Goal: Transaction & Acquisition: Purchase product/service

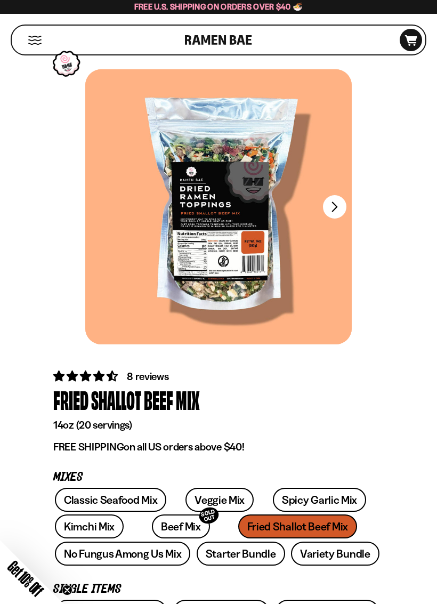
click at [294, 242] on div at bounding box center [218, 206] width 267 height 275
click at [336, 210] on button "FADCB6FD-DFAB-4417-9F21-029242090B77" at bounding box center [334, 206] width 23 height 23
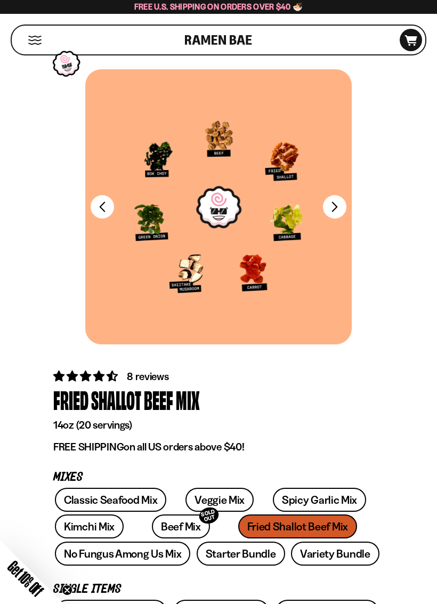
click at [339, 209] on button "FADCB6FD-DFAB-4417-9F21-029242090B77" at bounding box center [334, 206] width 23 height 23
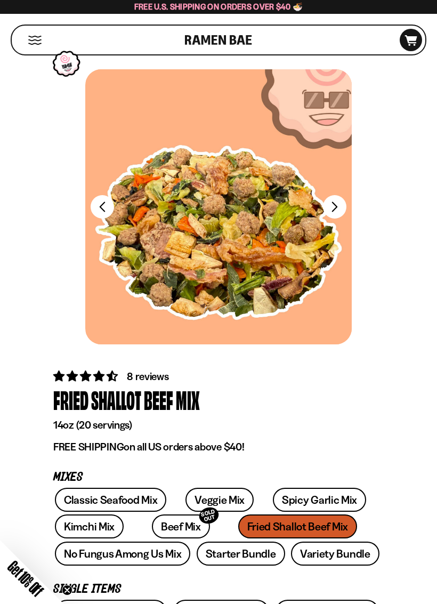
click at [339, 206] on button "FADCB6FD-DFAB-4417-9F21-029242090B77" at bounding box center [334, 206] width 23 height 23
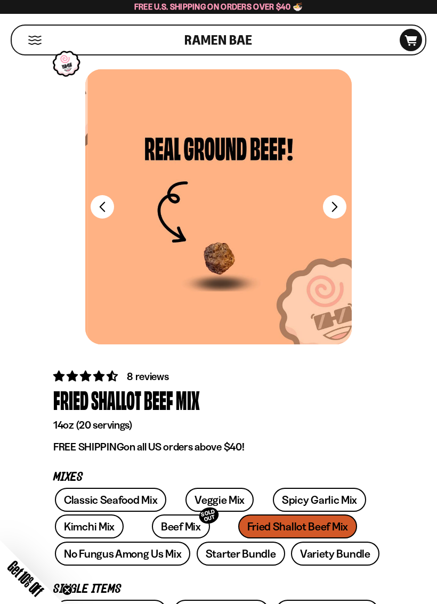
click at [335, 208] on button "FADCB6FD-DFAB-4417-9F21-029242090B77" at bounding box center [334, 206] width 23 height 23
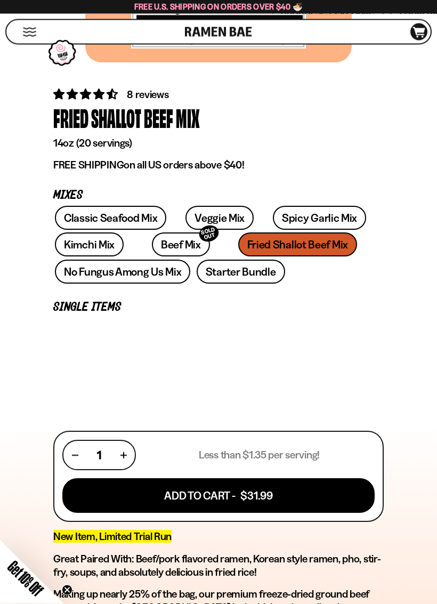
scroll to position [364, 0]
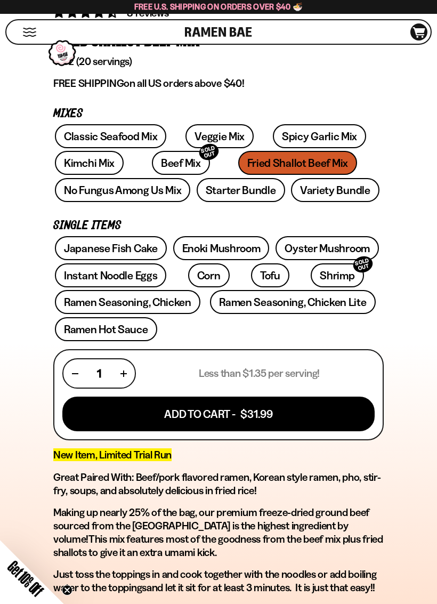
click at [154, 162] on link "Beef Mix SOLD OUT" at bounding box center [181, 163] width 58 height 24
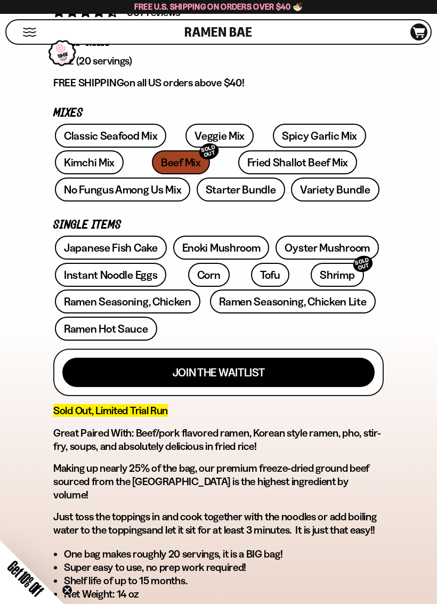
scroll to position [365, 0]
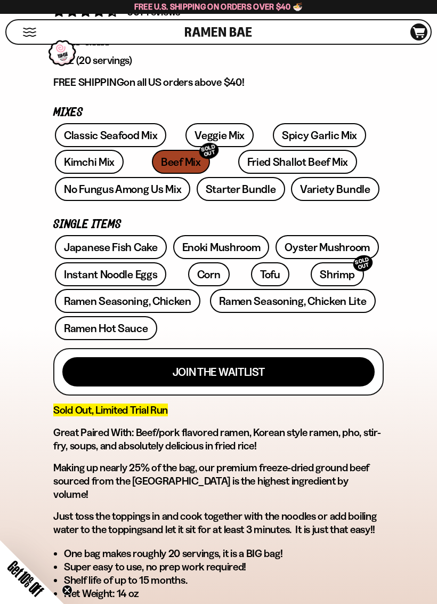
click at [261, 158] on link "Fried Shallot Beef Mix" at bounding box center [297, 162] width 119 height 24
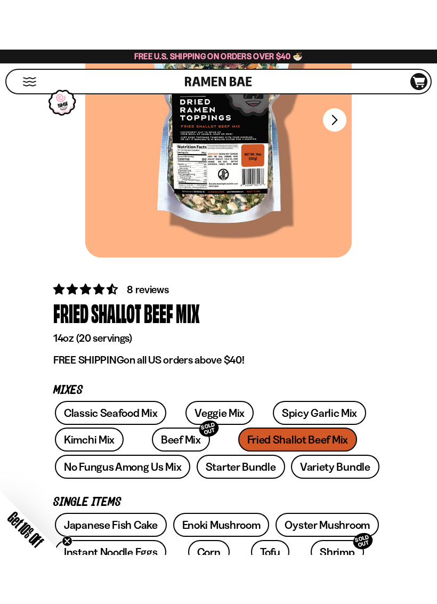
scroll to position [144, 0]
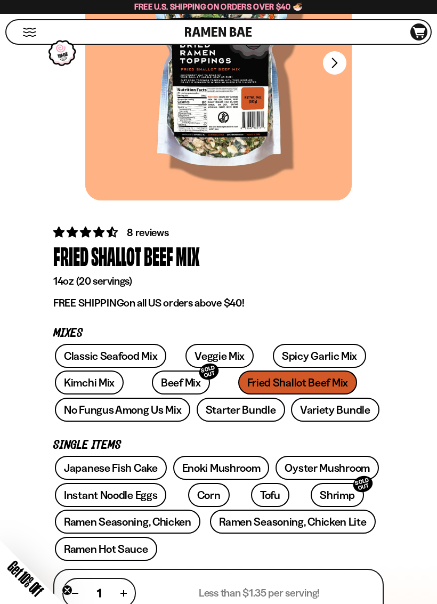
click at [85, 374] on link "Kimchi Mix" at bounding box center [89, 383] width 69 height 24
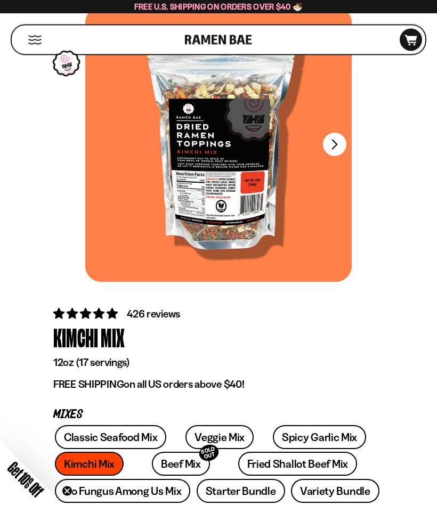
scroll to position [48, 0]
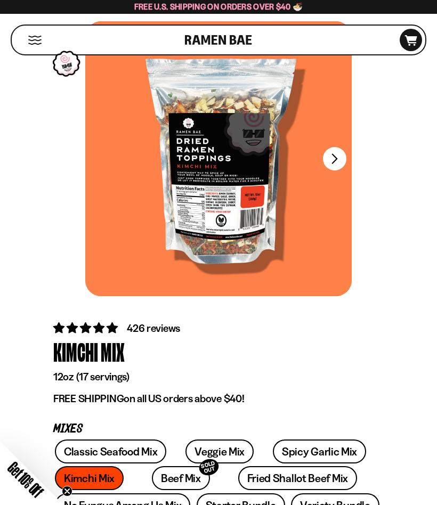
click at [264, 476] on link "Fried Shallot Beef Mix" at bounding box center [297, 478] width 119 height 24
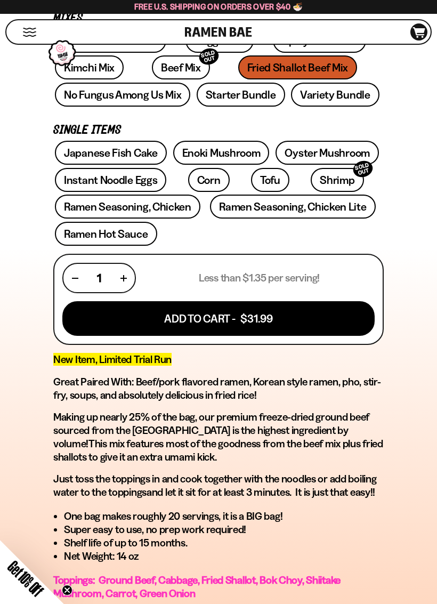
scroll to position [463, 0]
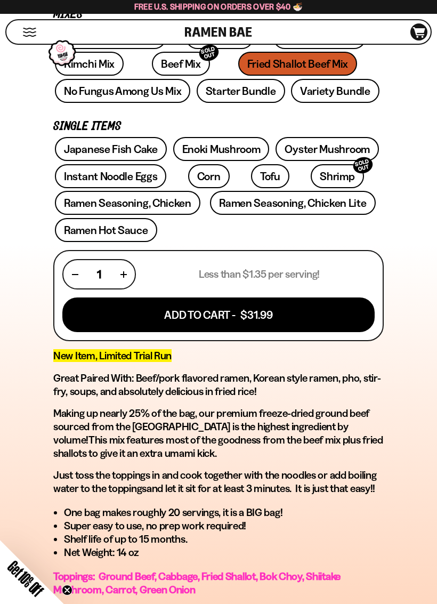
click at [306, 310] on button "Add To Cart - $31.99" at bounding box center [218, 314] width 312 height 35
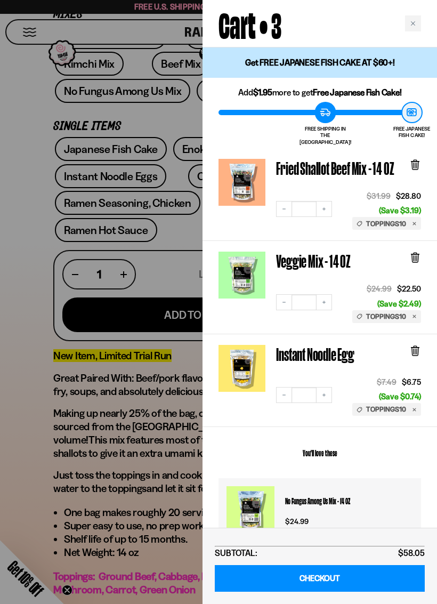
click at [418, 254] on icon at bounding box center [415, 258] width 6 height 8
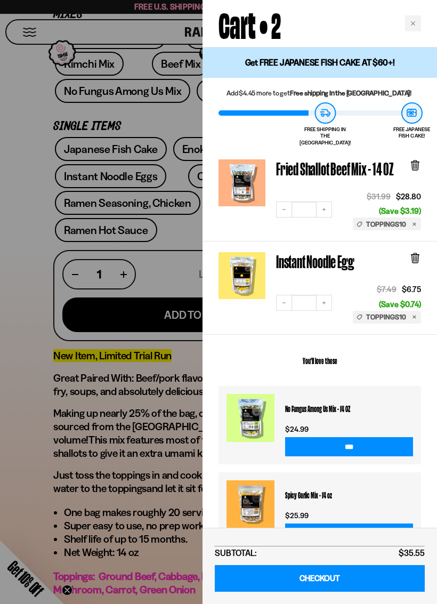
click at [326, 300] on icon "Increase quantity" at bounding box center [324, 303] width 6 height 6
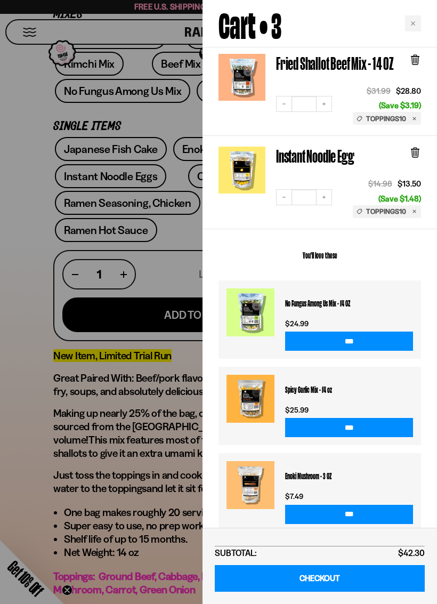
scroll to position [105, 0]
click at [343, 505] on link "CHECKOUT" at bounding box center [320, 578] width 210 height 27
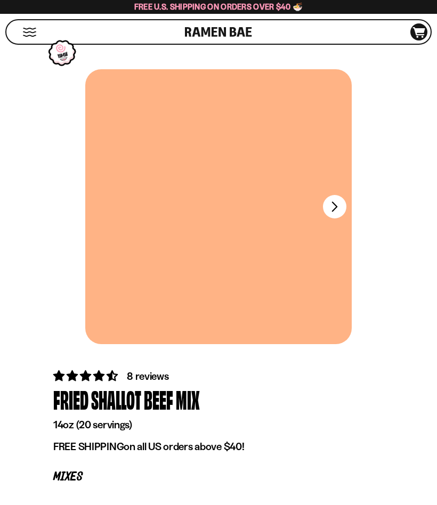
scroll to position [463, 0]
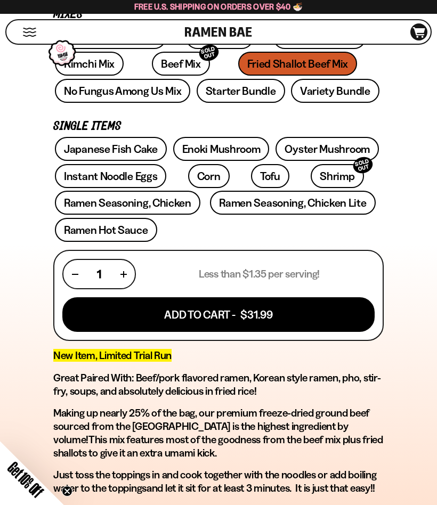
click at [297, 204] on link "Ramen Seasoning, Chicken Lite" at bounding box center [292, 203] width 165 height 24
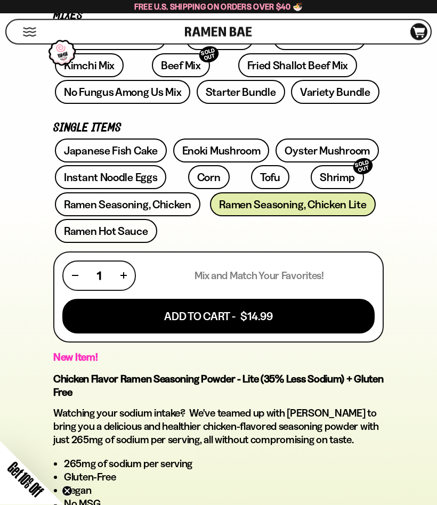
scroll to position [463, 0]
click at [280, 313] on button "Add To Cart - $14.99" at bounding box center [218, 316] width 312 height 35
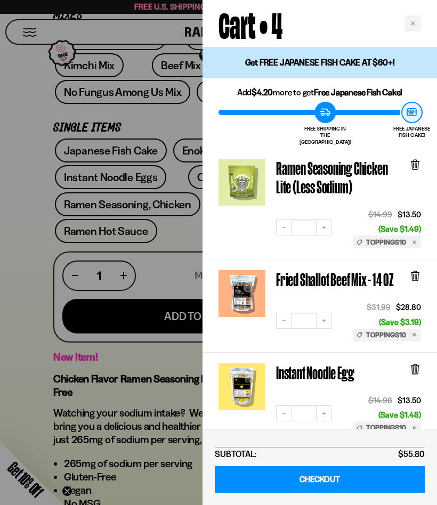
click at [286, 410] on icon "Decrease quantity" at bounding box center [284, 413] width 6 height 6
click at [36, 322] on div at bounding box center [218, 252] width 437 height 505
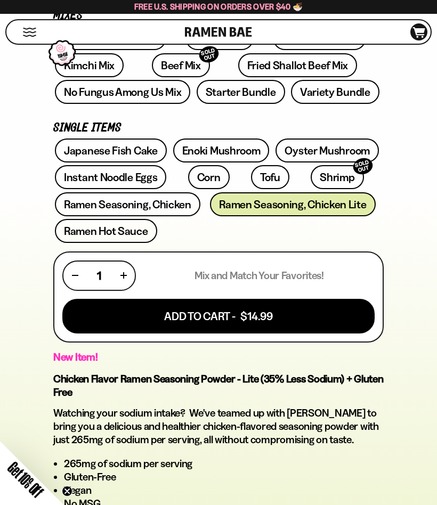
click at [156, 204] on link "Ramen Seasoning, Chicken" at bounding box center [128, 204] width 146 height 24
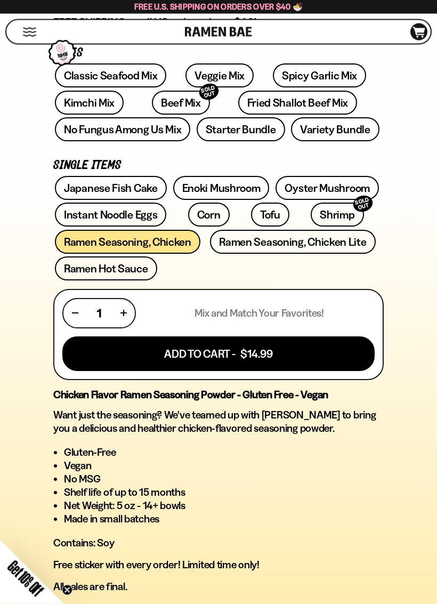
scroll to position [428, 0]
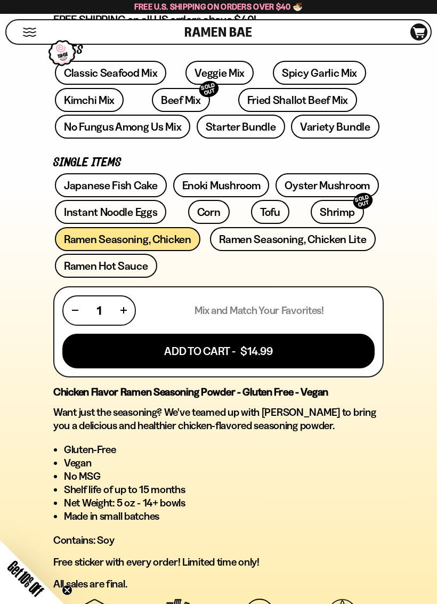
click at [123, 263] on link "Ramen Hot Sauce" at bounding box center [106, 266] width 102 height 24
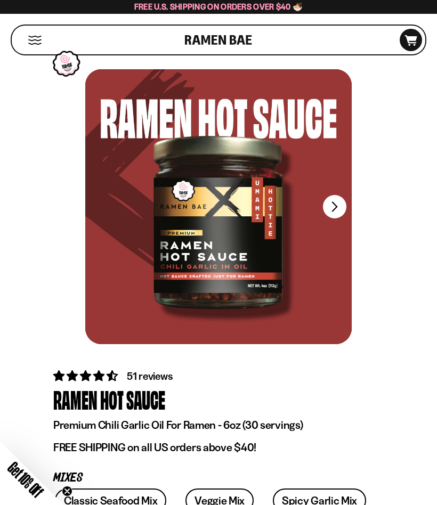
click at [412, 41] on icon "D0381C2F-513E-4F90-8A41-6F0A75DCBAAA" at bounding box center [411, 40] width 29 height 11
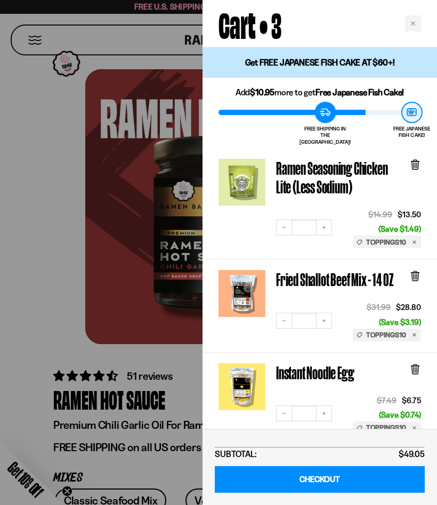
click at [417, 160] on icon at bounding box center [415, 164] width 3 height 8
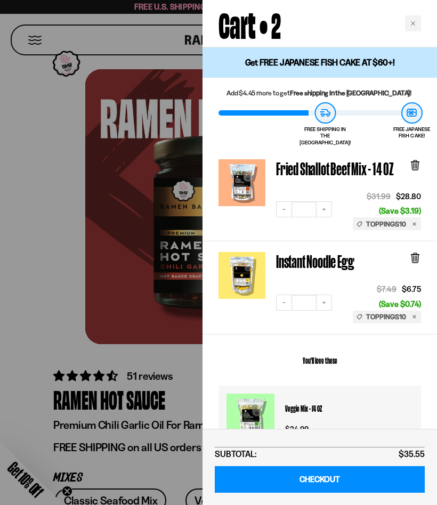
click at [327, 403] on h3 "Veggie Mix - 14 OZ" at bounding box center [349, 408] width 128 height 29
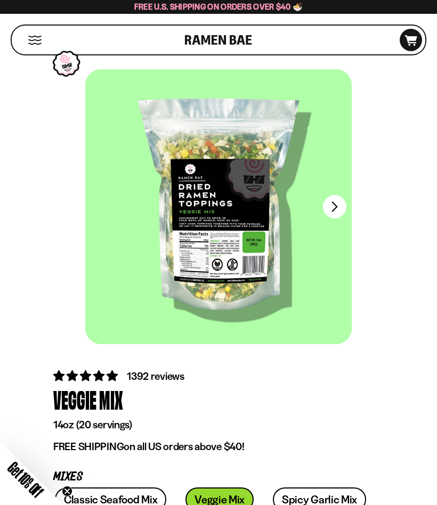
click at [410, 43] on icon "D0381C2F-513E-4F90-8A41-6F0A75DCBAAA" at bounding box center [411, 40] width 29 height 11
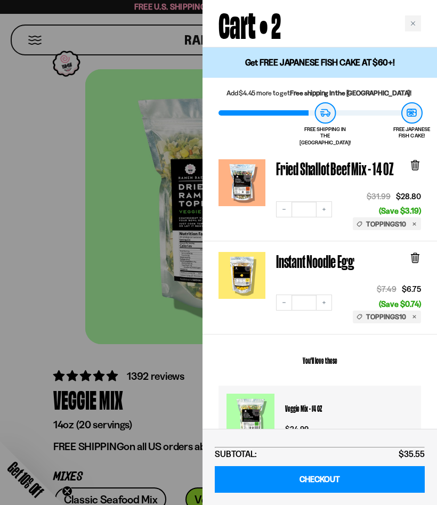
click at [328, 295] on button "Increase quantity" at bounding box center [324, 303] width 16 height 16
